Goal: Task Accomplishment & Management: Use online tool/utility

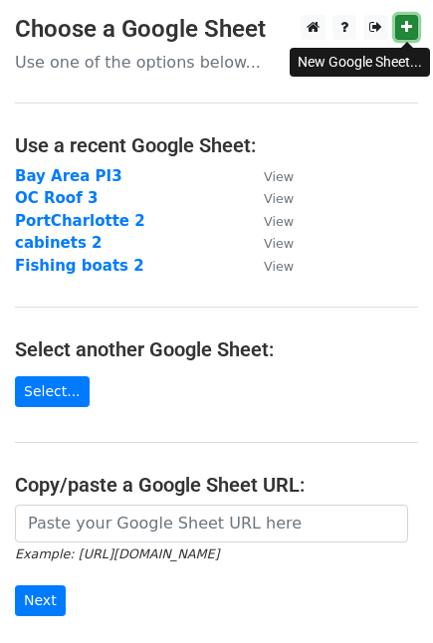
click at [403, 22] on icon at bounding box center [406, 27] width 11 height 14
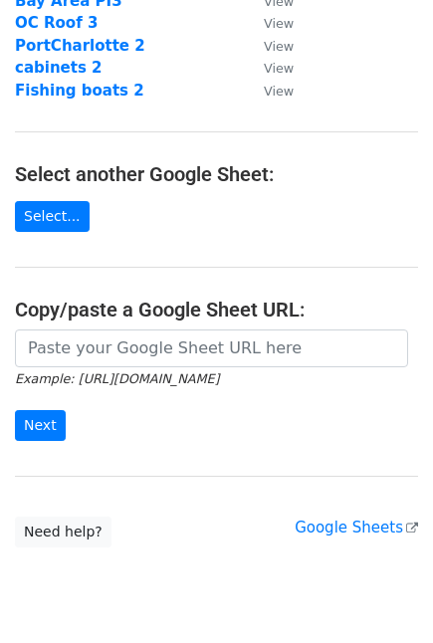
scroll to position [239, 0]
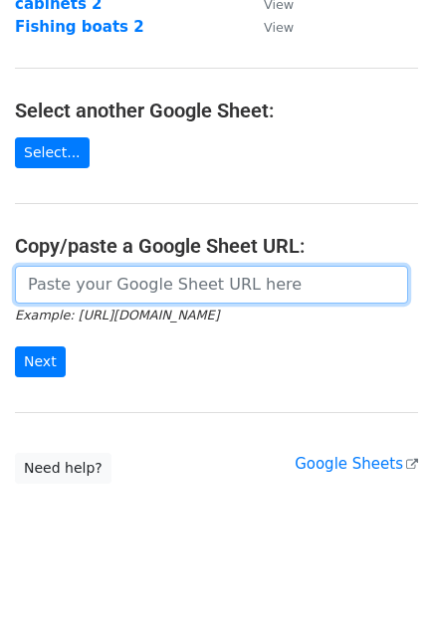
click at [232, 291] on input "url" at bounding box center [211, 285] width 393 height 38
paste input "https://docs.google.com/spreadsheets/d/1CS7j3v2hCKGJ53BQNbi3UoAhD2TnGCf5vAAn0ag…"
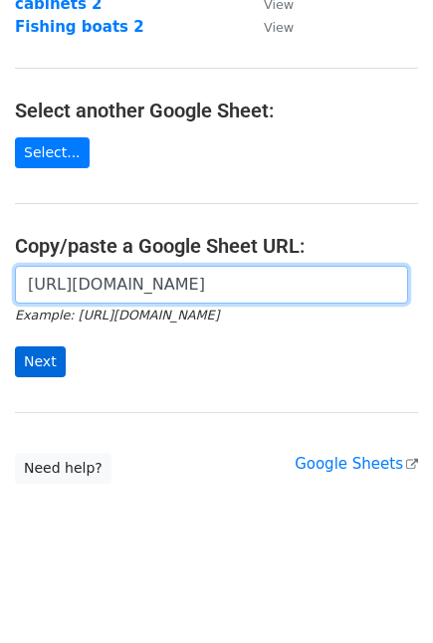
type input "https://docs.google.com/spreadsheets/d/1CS7j3v2hCKGJ53BQNbi3UoAhD2TnGCf5vAAn0ag…"
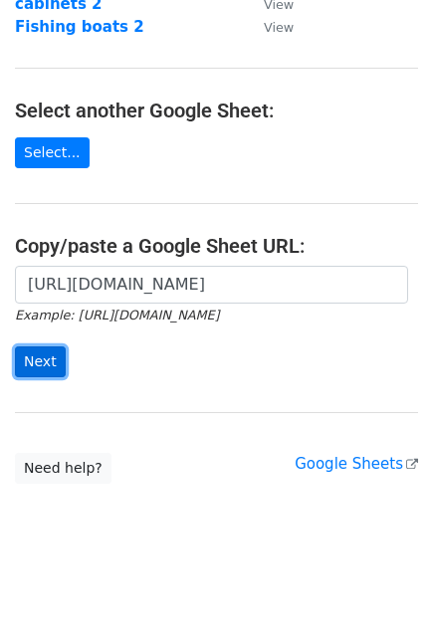
click at [41, 366] on input "Next" at bounding box center [40, 361] width 51 height 31
